Goal: Information Seeking & Learning: Learn about a topic

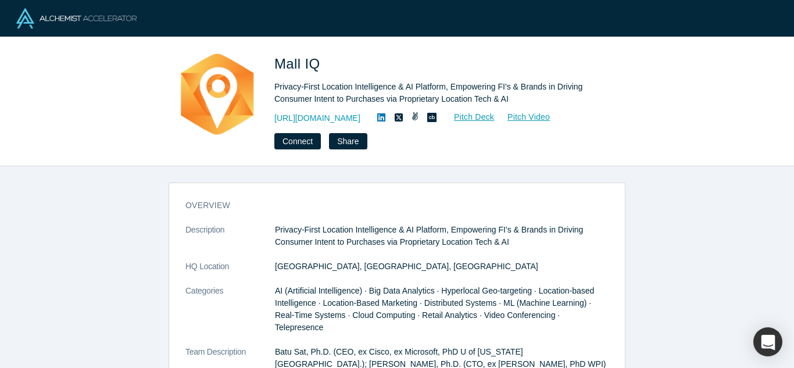
scroll to position [545, 0]
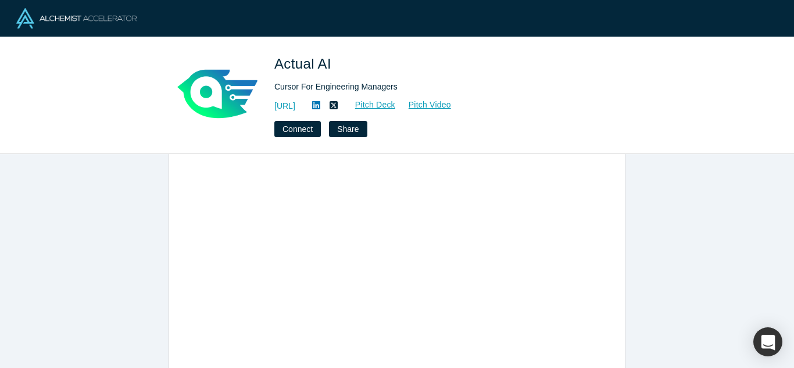
scroll to position [627, 0]
